Goal: Navigation & Orientation: Find specific page/section

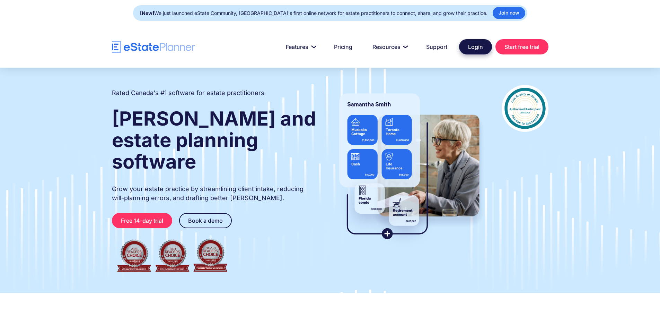
click at [471, 49] on link "Login" at bounding box center [475, 46] width 33 height 15
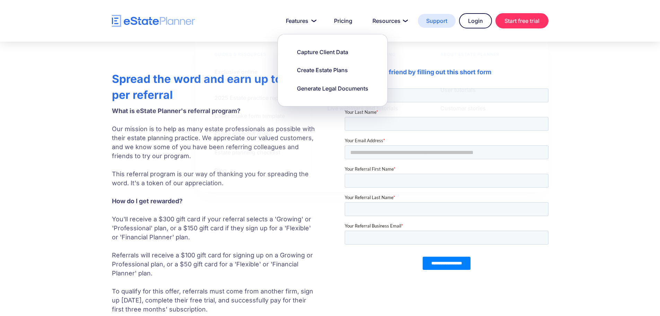
click at [434, 23] on link "Support" at bounding box center [437, 21] width 38 height 14
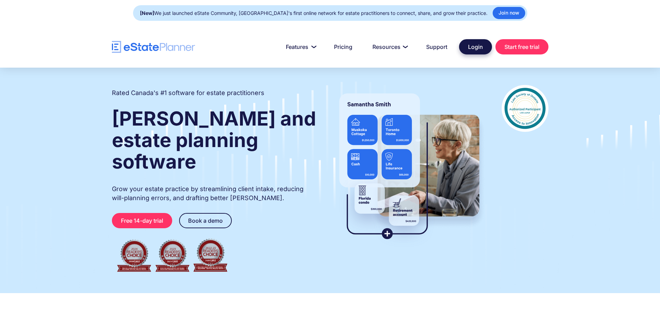
click at [462, 47] on link "Login" at bounding box center [475, 46] width 33 height 15
click at [473, 49] on link "Login" at bounding box center [475, 46] width 33 height 15
